Goal: Information Seeking & Learning: Find specific fact

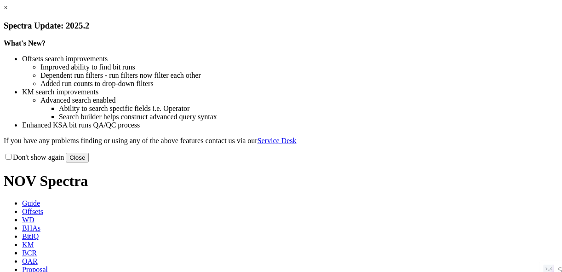
click at [89, 162] on button "Close" at bounding box center [77, 158] width 23 height 10
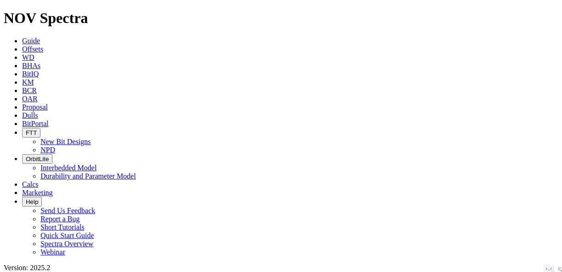
click at [22, 45] on icon at bounding box center [22, 49] width 0 height 8
paste input "SOL-1C"
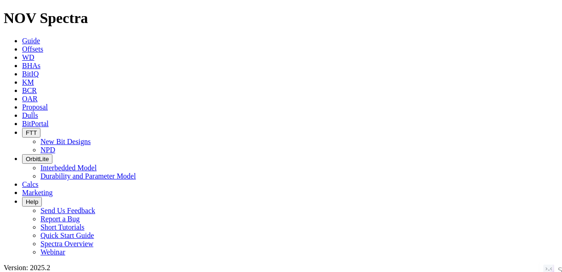
type input "SOL-1C"
radio input "true"
radio input "false"
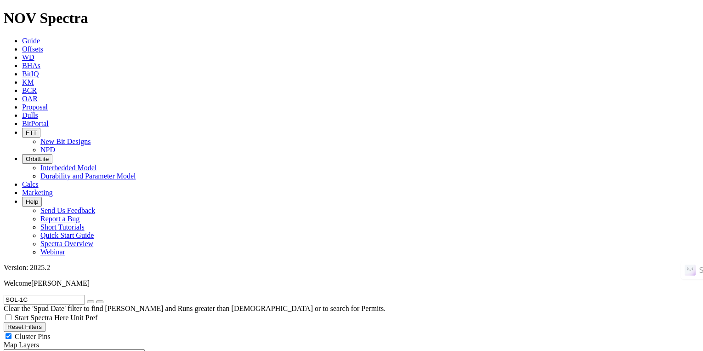
radio input "false"
radio input "true"
click at [91, 271] on icon "button" at bounding box center [91, 302] width 0 height 0
click at [85, 271] on input "text" at bounding box center [44, 300] width 81 height 10
paste input "PINNACLES 33-45 B 6DN"
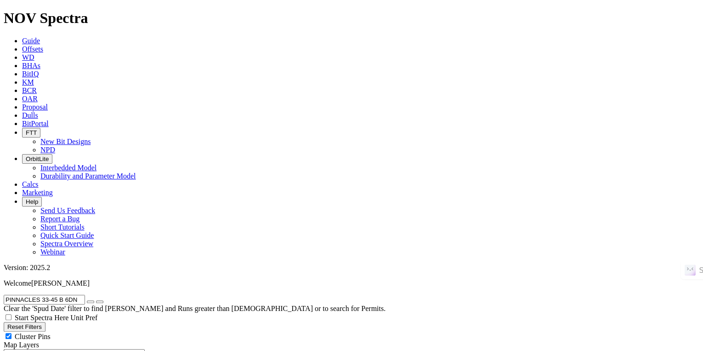
type input "PINNACLES 33-45 B 6DN"
click at [103, 271] on button "submit" at bounding box center [99, 301] width 7 height 3
drag, startPoint x: 629, startPoint y: 68, endPoint x: 620, endPoint y: 72, distance: 10.3
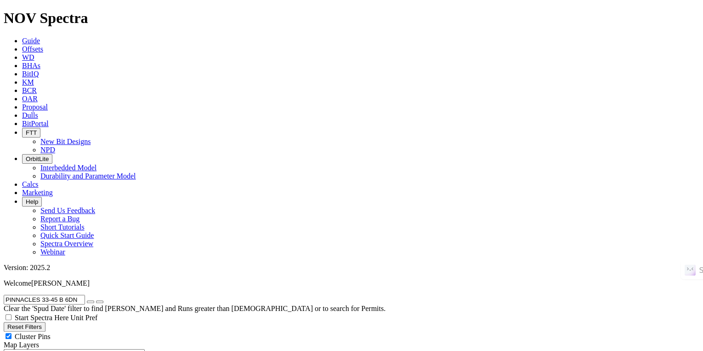
radio input "true"
radio input "false"
click at [91, 271] on icon "button" at bounding box center [91, 302] width 0 height 0
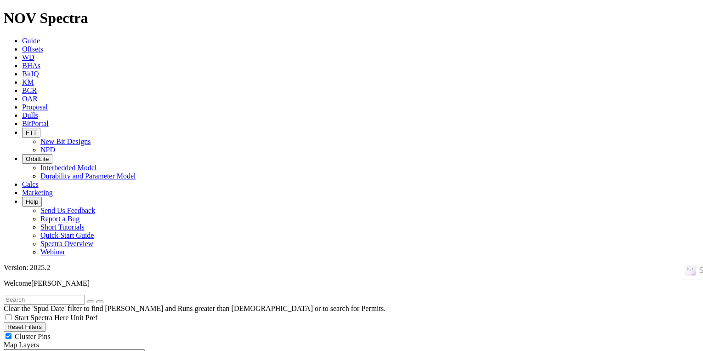
radio input "false"
radio input "true"
click at [81, 271] on input "text" at bounding box center [44, 300] width 81 height 10
paste input "ALETHA 8 16WA"
type input "ALETHA 8 16WA"
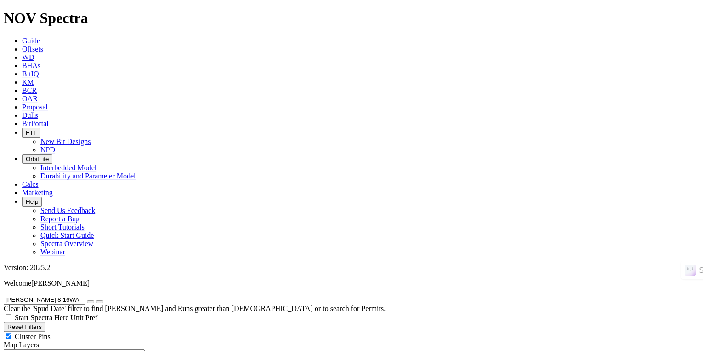
radio input "true"
radio input "false"
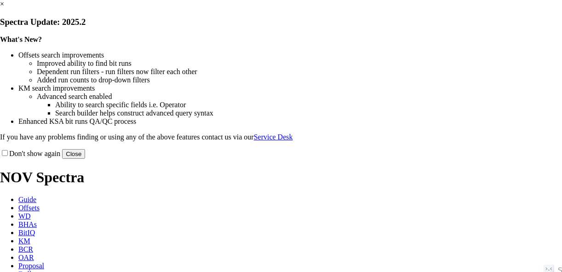
click at [85, 159] on button "Close" at bounding box center [73, 154] width 23 height 10
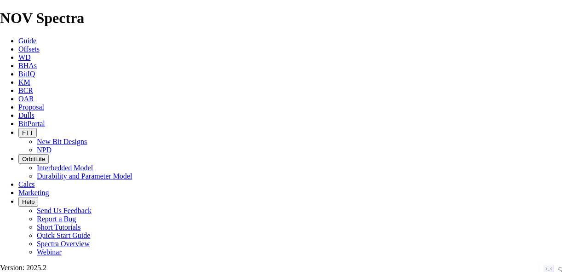
scroll to position [221, 0]
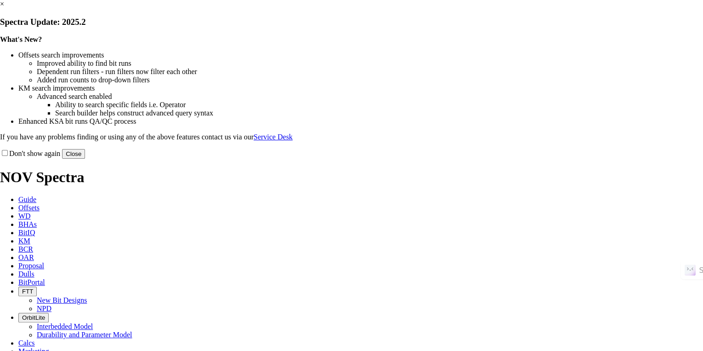
click at [85, 159] on button "Close" at bounding box center [73, 154] width 23 height 10
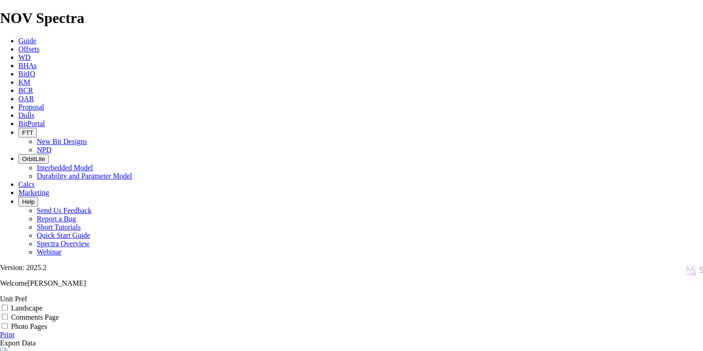
scroll to position [37, 0]
click at [14, 331] on link "Print" at bounding box center [7, 335] width 14 height 8
click at [678, 321] on div "Photo Pages" at bounding box center [351, 325] width 703 height 9
click at [14, 331] on link "Print" at bounding box center [7, 335] width 14 height 8
